Goal: Transaction & Acquisition: Purchase product/service

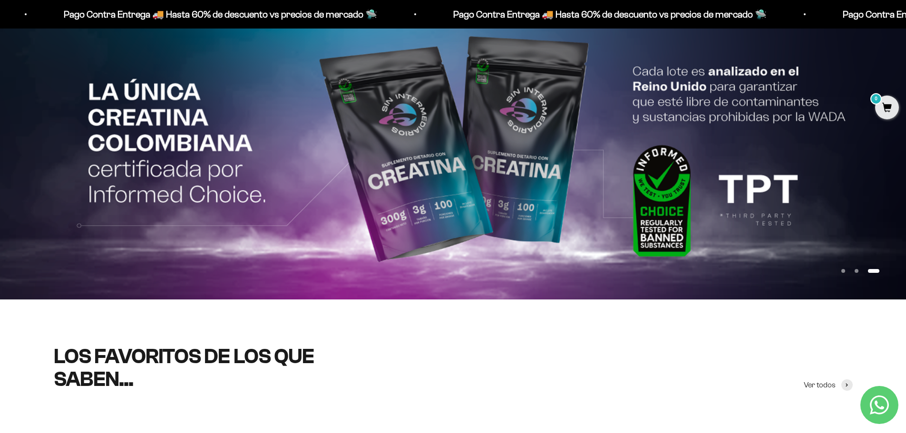
scroll to position [143, 0]
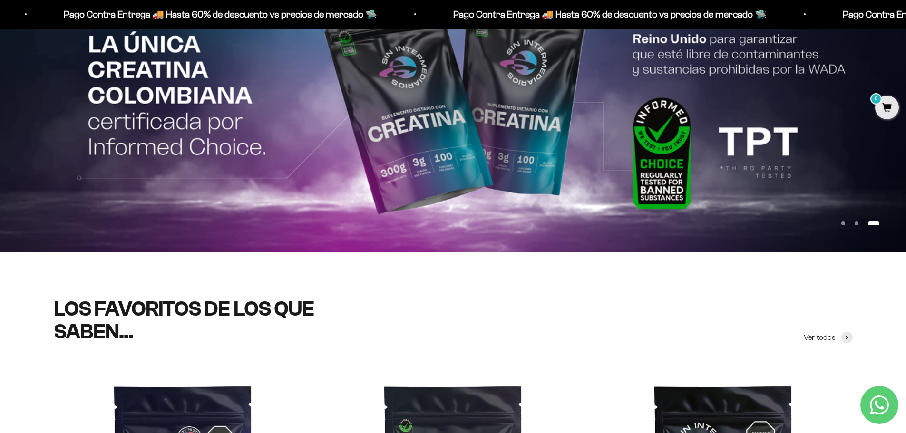
click at [451, 164] on img at bounding box center [453, 104] width 906 height 295
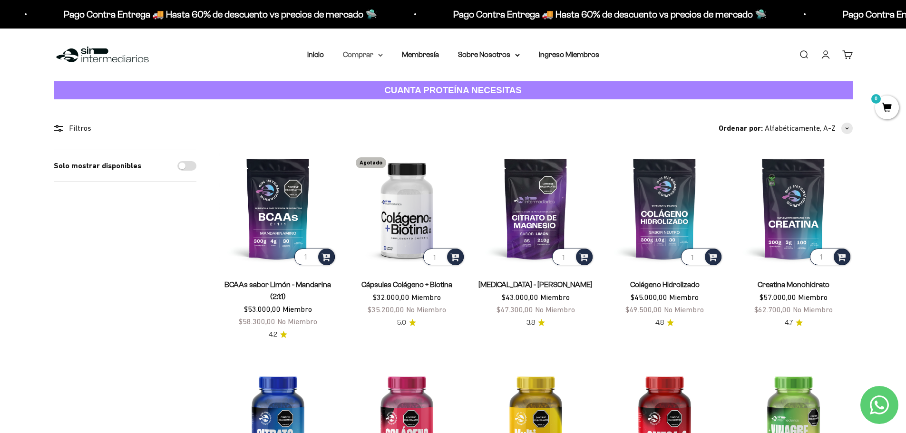
click at [363, 53] on summary "Comprar" at bounding box center [363, 55] width 40 height 12
click at [365, 83] on span "Proteínas" at bounding box center [365, 85] width 32 height 8
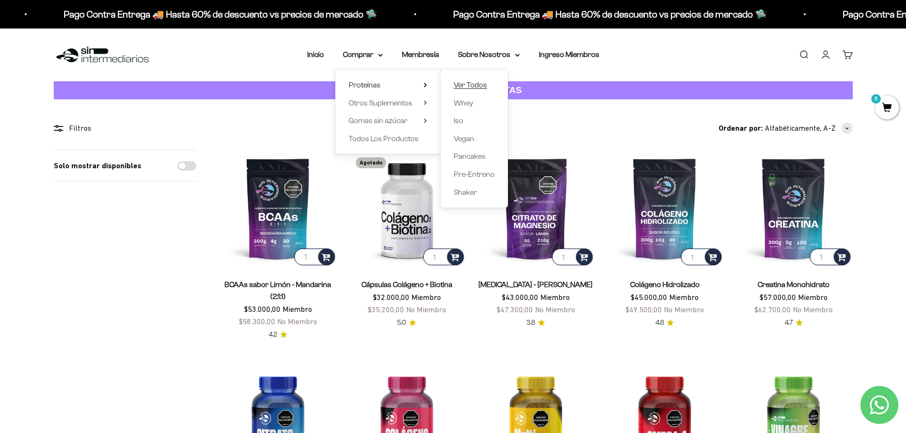
click at [468, 84] on span "Ver Todos" at bounding box center [470, 85] width 33 height 8
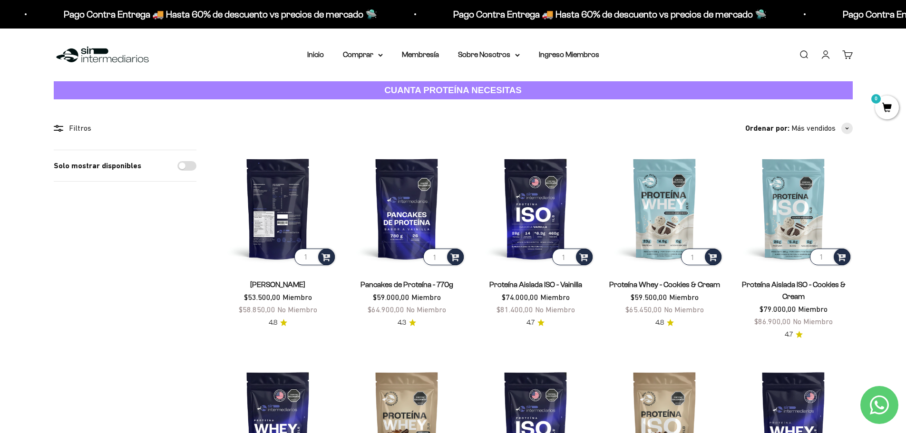
click at [280, 224] on img at bounding box center [278, 209] width 118 height 118
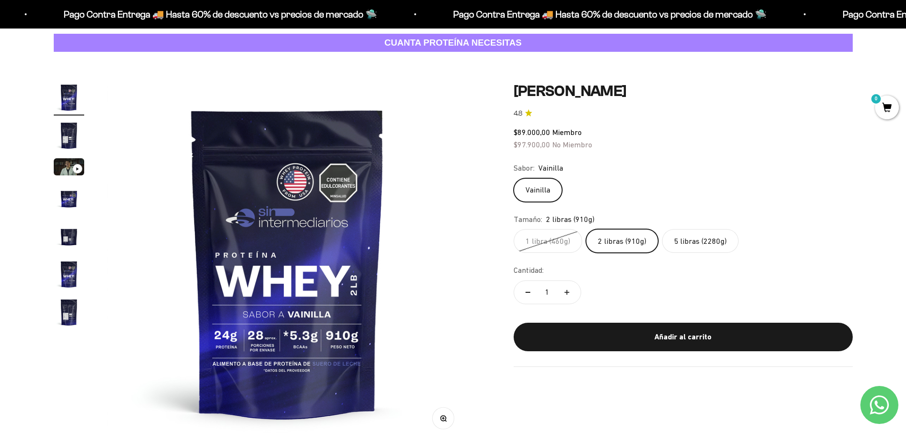
click at [604, 244] on label "2 libras (910g)" at bounding box center [622, 241] width 72 height 24
click at [514, 229] on input "2 libras (910g)" at bounding box center [513, 229] width 0 height 0
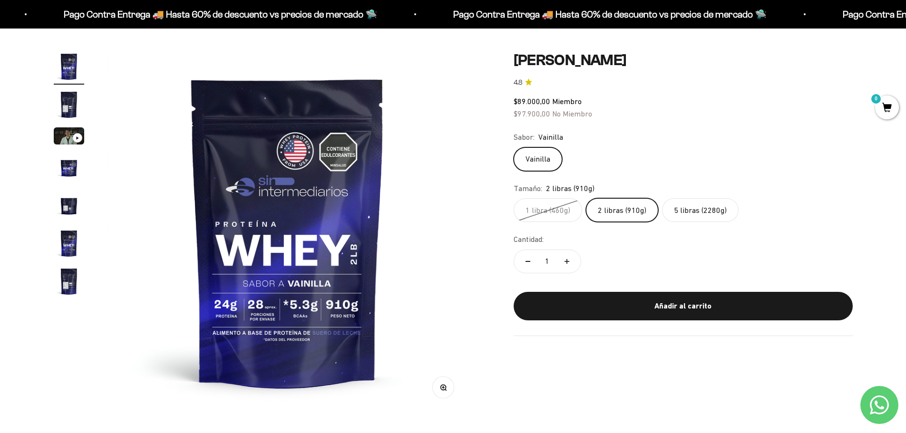
scroll to position [95, 0]
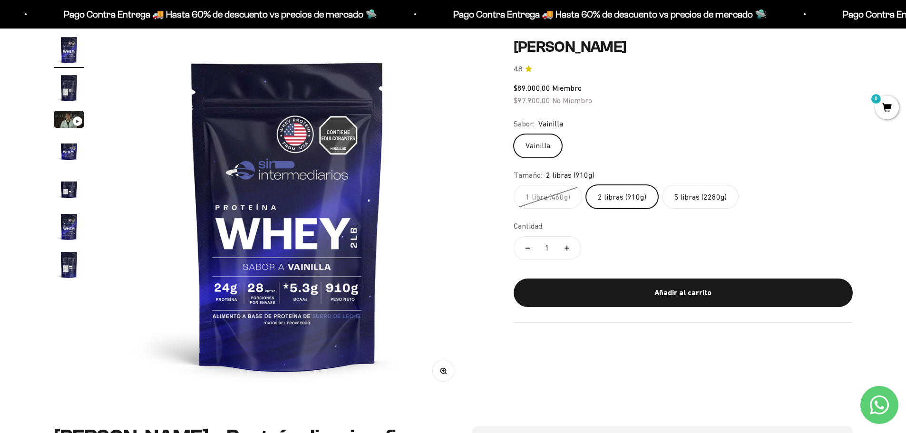
click at [682, 198] on label "5 libras (2280g)" at bounding box center [700, 197] width 77 height 24
click at [514, 185] on input "5 libras (2280g)" at bounding box center [513, 185] width 0 height 0
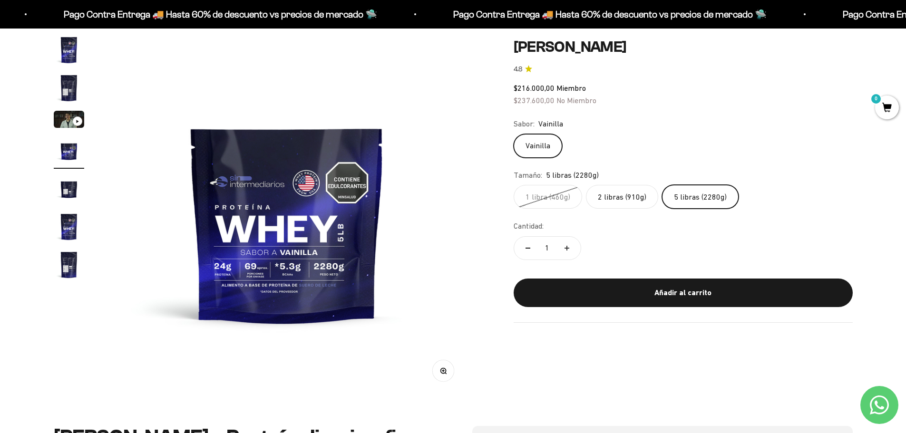
click at [623, 196] on label "2 libras (910g)" at bounding box center [622, 197] width 72 height 24
click at [514, 185] on input "2 libras (910g)" at bounding box center [513, 185] width 0 height 0
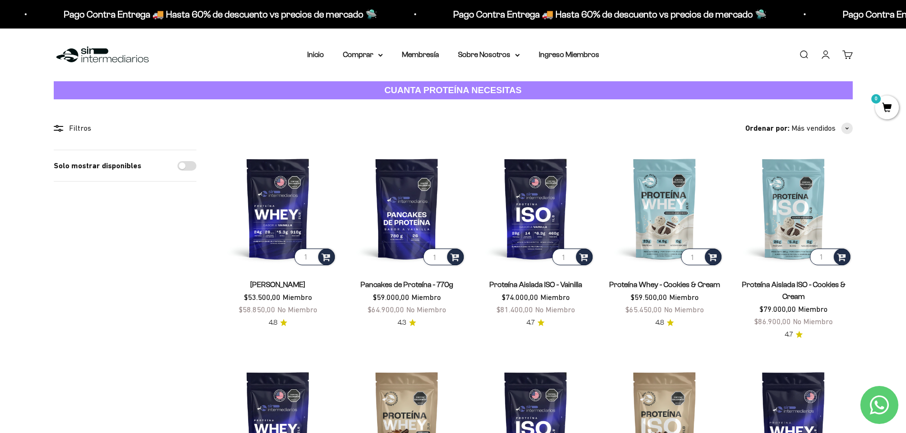
click at [805, 55] on link "Buscar" at bounding box center [804, 54] width 10 height 10
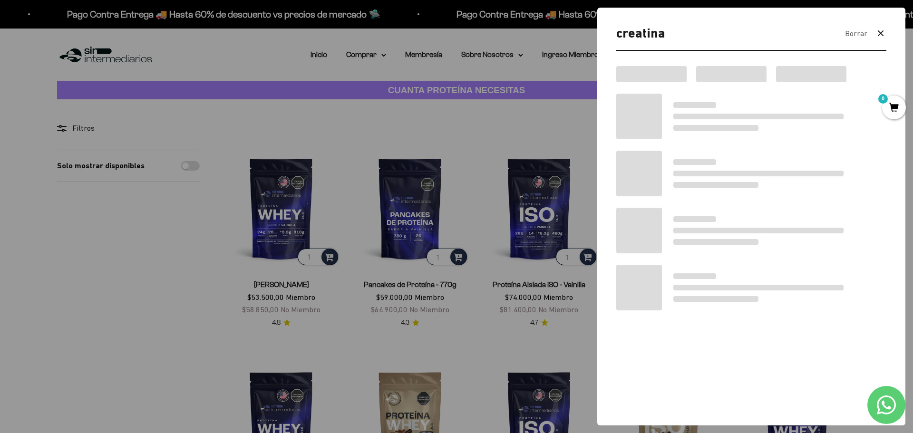
type input "creatina"
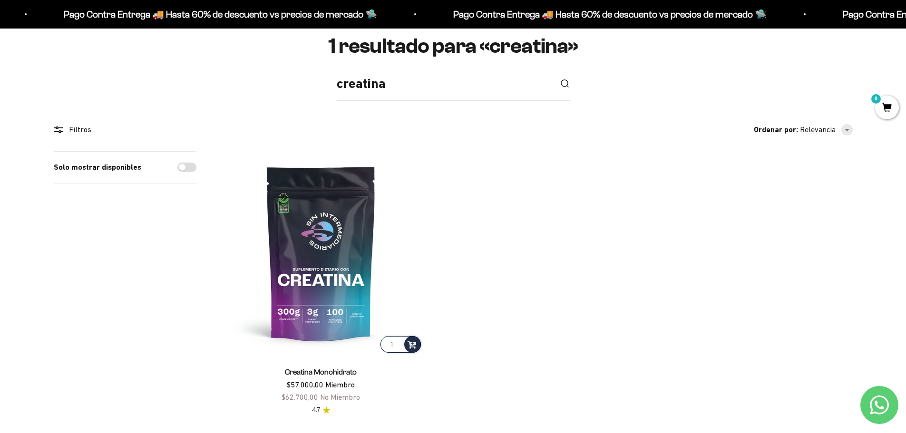
scroll to position [143, 0]
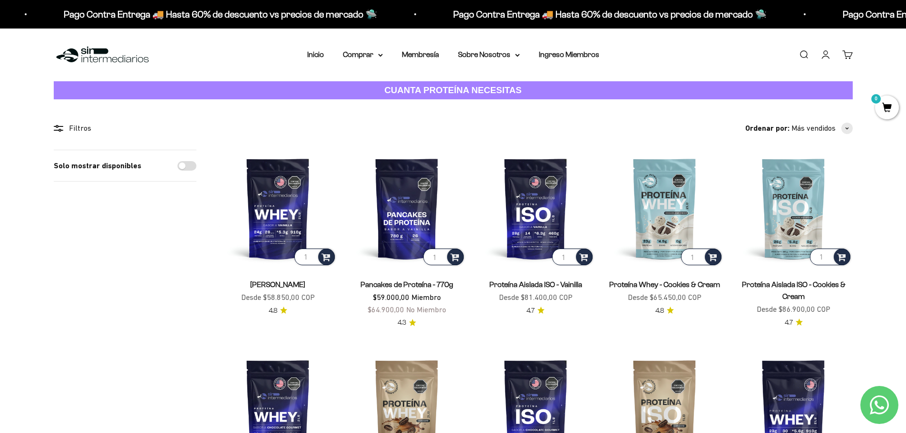
click at [800, 58] on link "Buscar" at bounding box center [804, 54] width 10 height 10
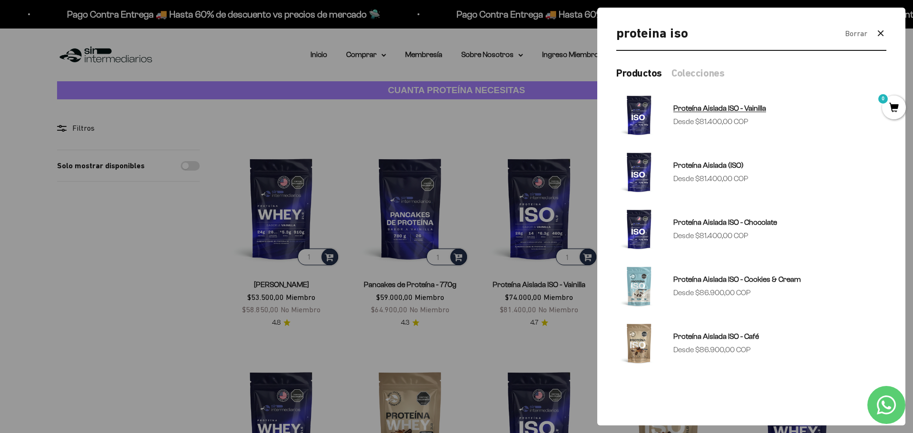
type input "proteina iso"
click at [733, 105] on span "Proteína Aislada ISO - Vainilla" at bounding box center [720, 108] width 93 height 8
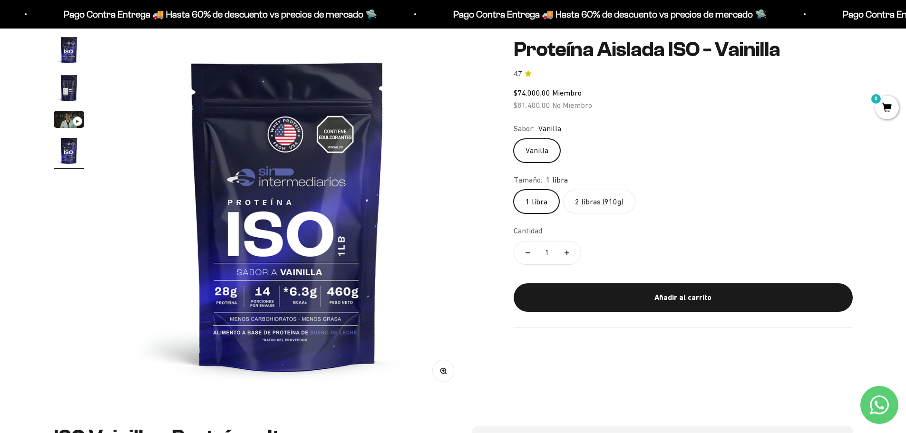
scroll to position [143, 0]
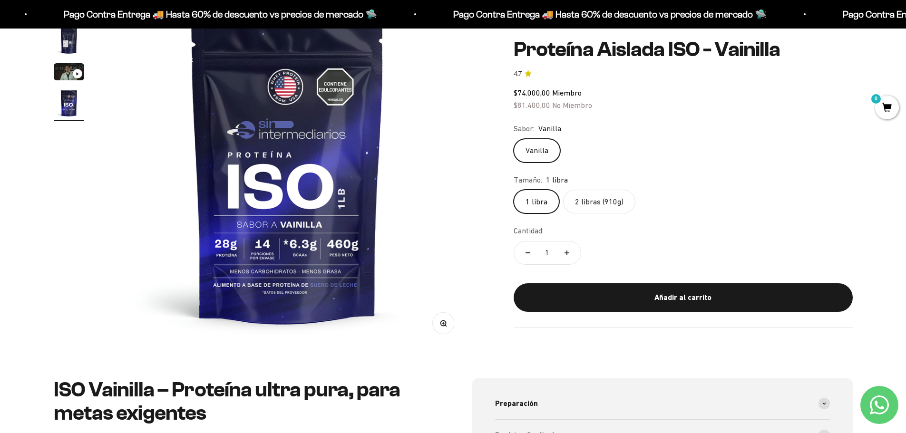
click at [606, 206] on label "2 libras (910g)" at bounding box center [599, 202] width 72 height 24
click at [514, 190] on input "2 libras (910g)" at bounding box center [513, 189] width 0 height 0
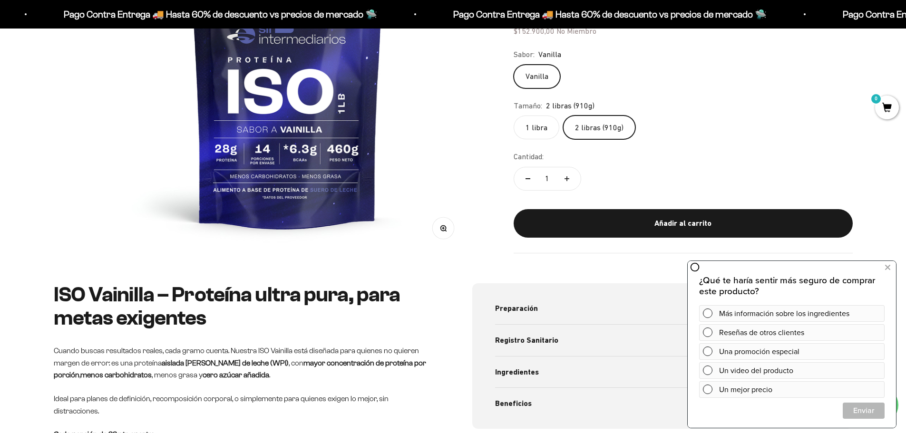
scroll to position [48, 0]
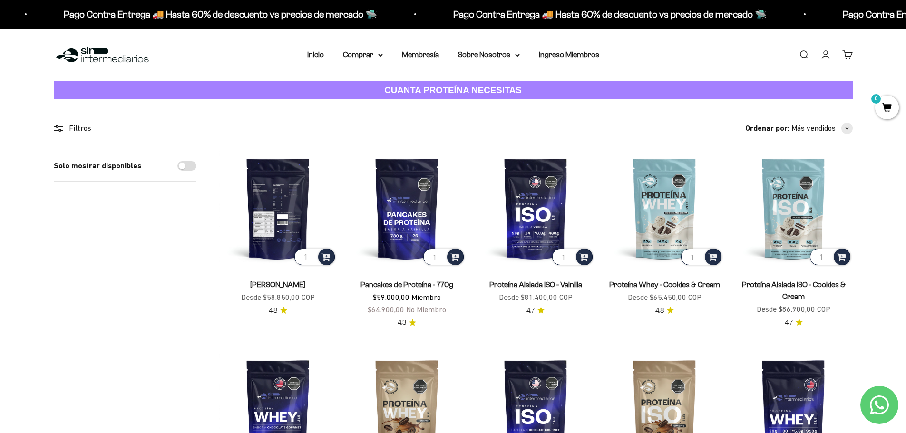
click at [268, 215] on img at bounding box center [278, 209] width 118 height 118
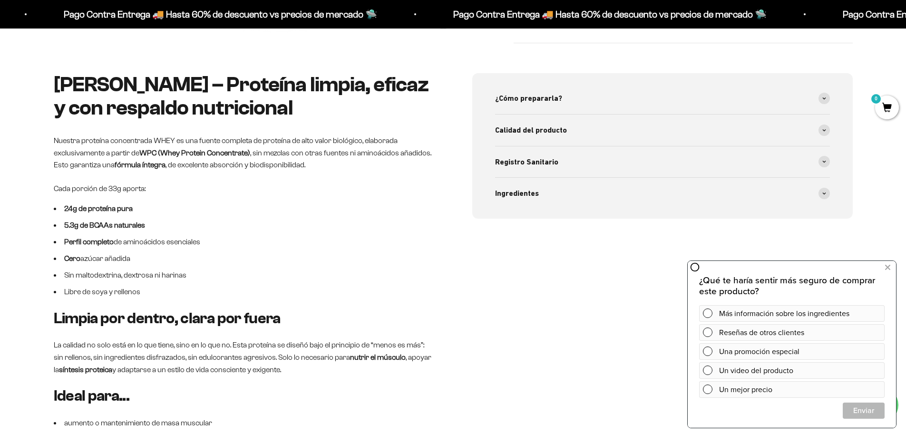
scroll to position [476, 0]
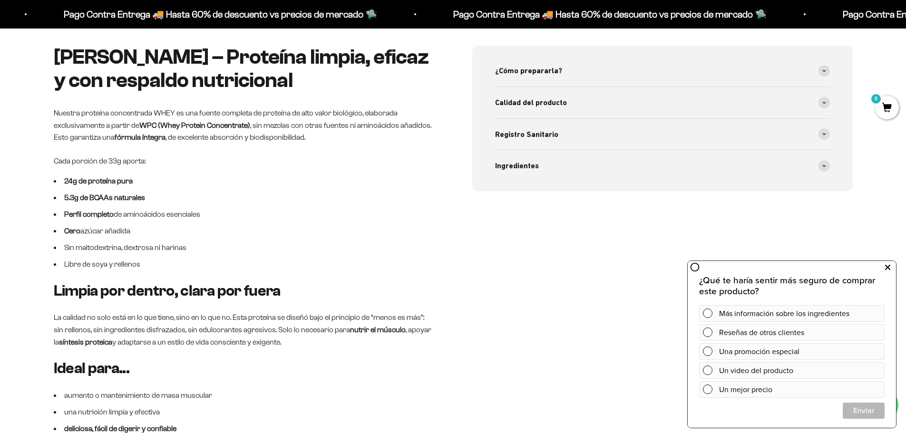
click at [886, 266] on icon at bounding box center [887, 268] width 5 height 12
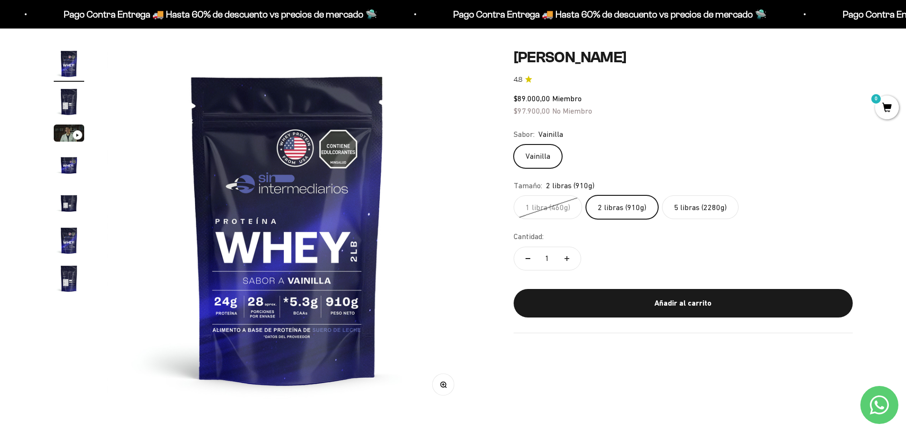
scroll to position [0, 0]
